Goal: Task Accomplishment & Management: Complete application form

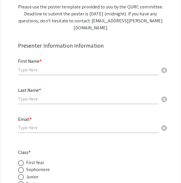
scroll to position [103, 0]
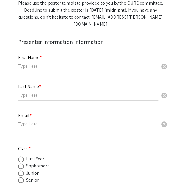
click at [85, 60] on div "First Name * cancel" at bounding box center [88, 60] width 141 height 22
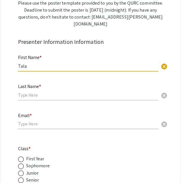
type input "Tala"
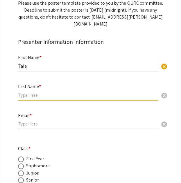
click at [33, 93] on input "text" at bounding box center [88, 95] width 141 height 6
type input "Sadaqa"
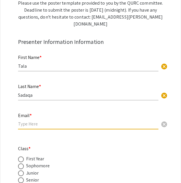
click at [36, 123] on input "email" at bounding box center [88, 124] width 141 height 6
type input "tsadaqa@andrew.cmu.edu"
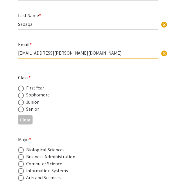
scroll to position [174, 0]
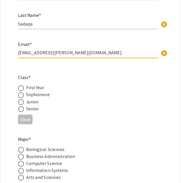
click at [38, 96] on div "Sophomore" at bounding box center [38, 94] width 24 height 7
click at [19, 97] on span at bounding box center [21, 95] width 6 height 6
click at [19, 97] on input "radio" at bounding box center [21, 95] width 6 height 6
radio input "true"
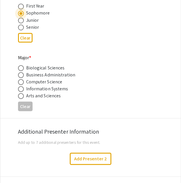
scroll to position [256, 0]
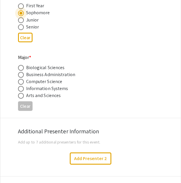
click at [20, 67] on span at bounding box center [21, 68] width 6 height 6
click at [20, 67] on input "radio" at bounding box center [21, 68] width 6 height 6
radio input "true"
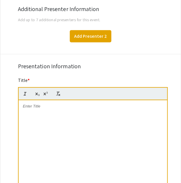
scroll to position [379, 0]
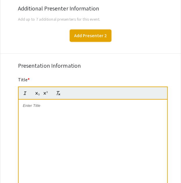
click at [98, 33] on button "Add Presenter 2" at bounding box center [91, 36] width 42 height 12
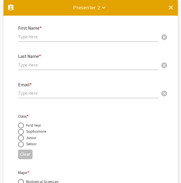
click at [88, 36] on input "text" at bounding box center [88, 37] width 141 height 6
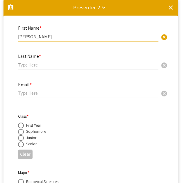
click at [43, 40] on input "Ahmed Amilasan" at bounding box center [88, 37] width 141 height 6
type input "Ahmed"
click at [40, 68] on div "Last Name * cancel" at bounding box center [88, 59] width 141 height 22
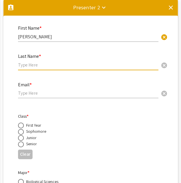
paste input "Amilasan"
type input "Amilasan"
click at [54, 95] on input "email" at bounding box center [88, 93] width 141 height 6
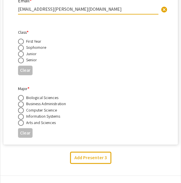
scroll to position [496, 0]
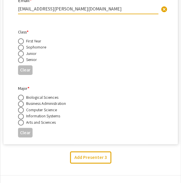
type input "aamilasan@andrew.cmu.edu"
click at [21, 47] on span at bounding box center [21, 48] width 6 height 6
click at [21, 47] on input "radio" at bounding box center [21, 48] width 6 height 6
radio input "true"
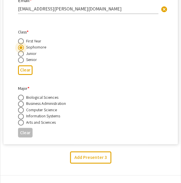
click at [19, 98] on span at bounding box center [21, 98] width 6 height 6
click at [19, 98] on input "radio" at bounding box center [21, 98] width 6 height 6
radio input "true"
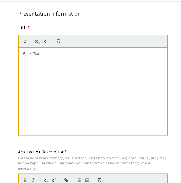
scroll to position [673, 0]
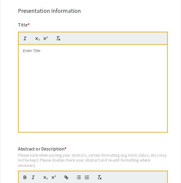
click at [91, 66] on div at bounding box center [93, 88] width 149 height 87
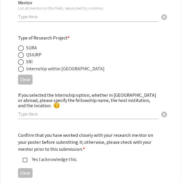
scroll to position [960, 0]
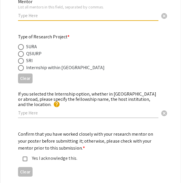
click at [65, 16] on input "text" at bounding box center [88, 16] width 141 height 6
type input "Brooke McCartney"
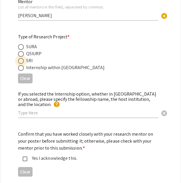
click at [22, 60] on span at bounding box center [21, 61] width 6 height 6
click at [22, 60] on input "radio" at bounding box center [21, 61] width 6 height 6
radio input "true"
click at [10, 82] on div "Type of Research Project * SURA QSIURP SRI Internship within Qatar Clear" at bounding box center [90, 59] width 181 height 52
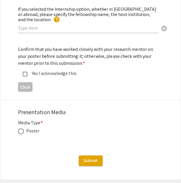
scroll to position [1035, 0]
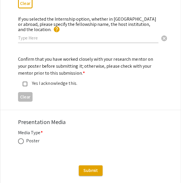
click at [27, 80] on div "Yes I acknowledge this." at bounding box center [86, 83] width 136 height 7
click at [40, 62] on mat-label "Confirm that you have worked closely with your research mentor on your poster b…" at bounding box center [86, 66] width 136 height 20
click at [65, 80] on div "Yes I acknowledge this." at bounding box center [88, 83] width 122 height 7
click at [74, 56] on mat-label "Confirm that you have worked closely with your research mentor on your poster b…" at bounding box center [86, 66] width 136 height 20
click at [54, 80] on div "Yes I acknowledge this." at bounding box center [88, 83] width 122 height 7
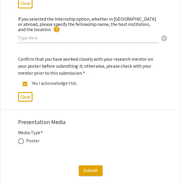
click at [34, 138] on div "Poster" at bounding box center [33, 141] width 14 height 7
click at [21, 139] on span at bounding box center [21, 142] width 6 height 6
click at [21, 139] on input "radio" at bounding box center [21, 142] width 6 height 6
radio input "true"
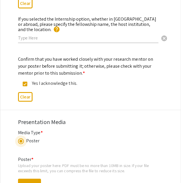
click at [25, 82] on mat-pseudo-checkbox at bounding box center [25, 84] width 5 height 5
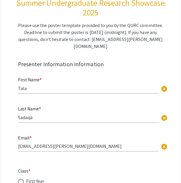
scroll to position [0, 0]
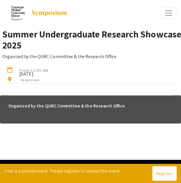
click at [27, 72] on span "[DATE]" at bounding box center [34, 72] width 38 height 3
